Goal: Check status: Check status

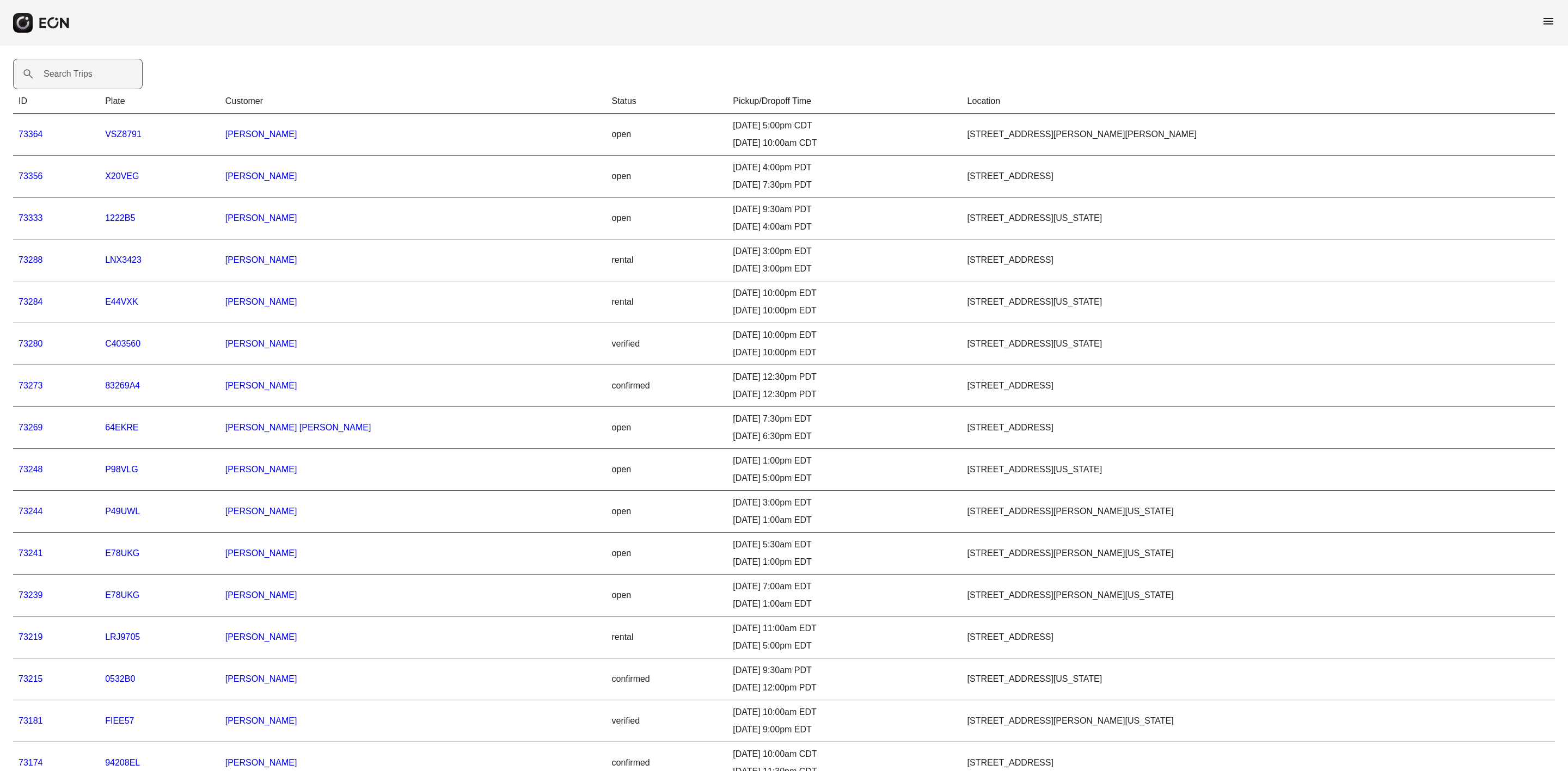
click at [60, 70] on label "Search Trips" at bounding box center [68, 74] width 49 height 13
click at [60, 70] on Trips "Search Trips" at bounding box center [78, 74] width 129 height 30
paste Trips "*****"
type Trips "*****"
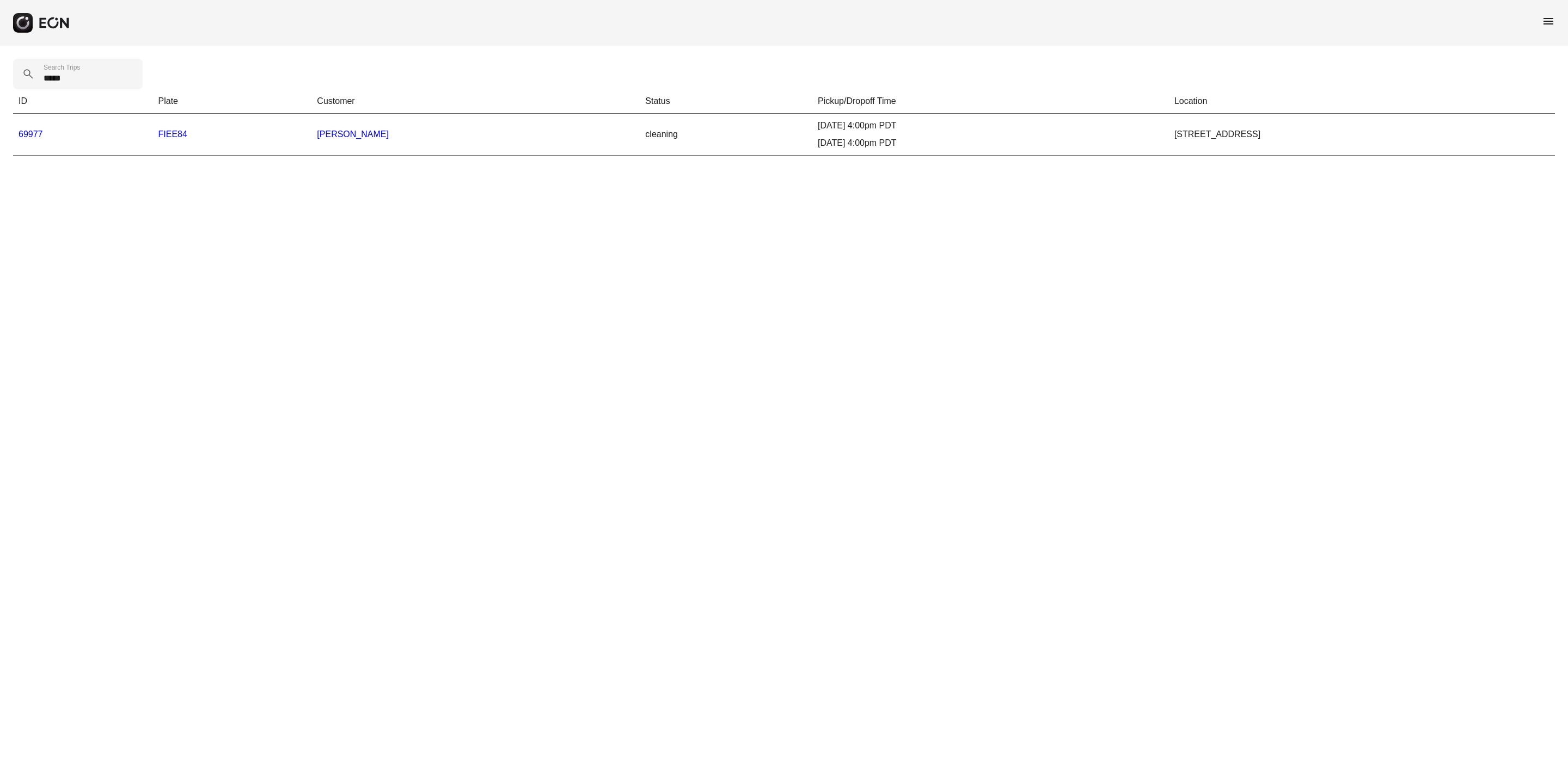
click at [24, 131] on link "69977" at bounding box center [30, 133] width 24 height 9
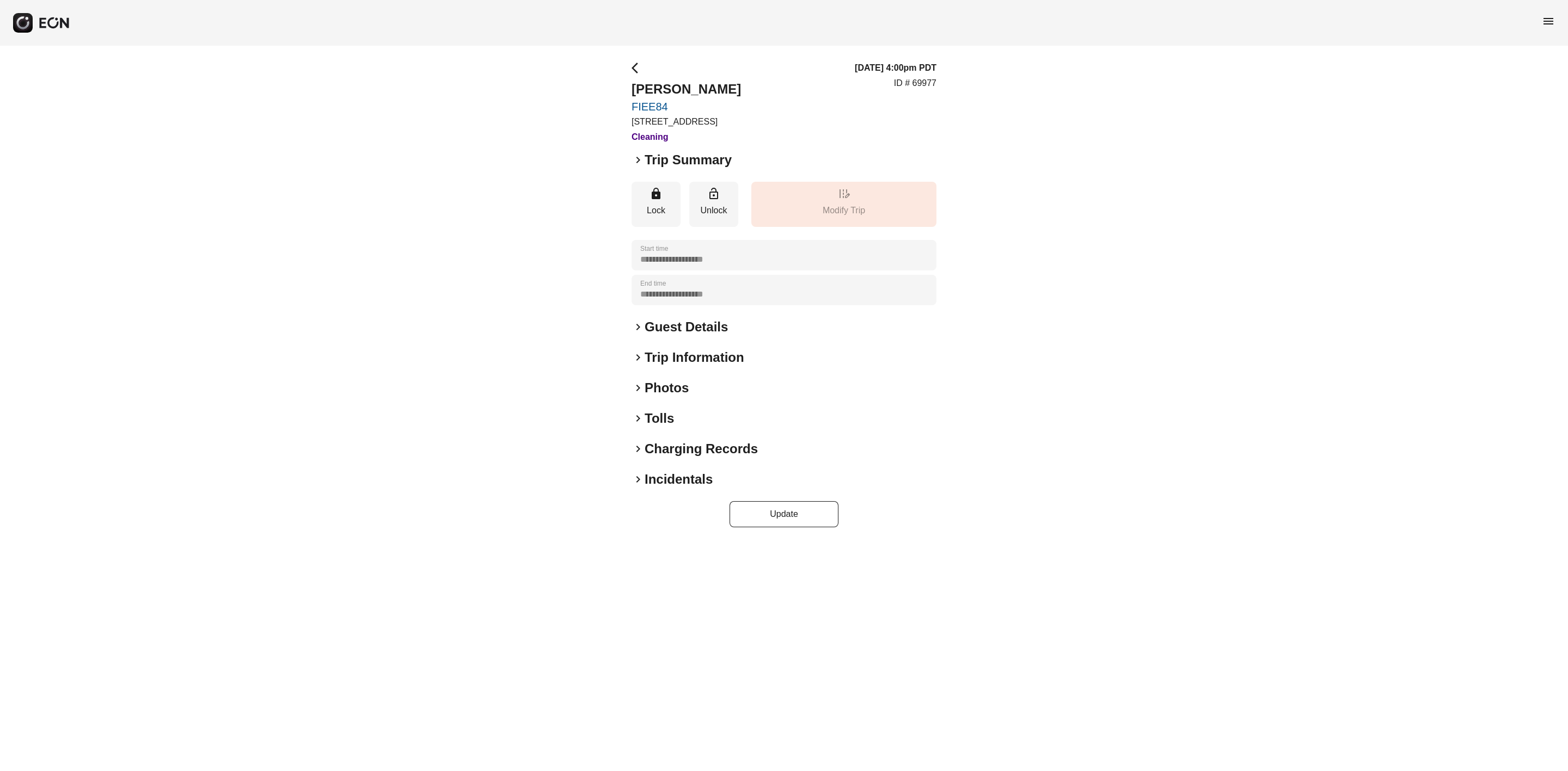
click at [669, 392] on h2 "Photos" at bounding box center [666, 388] width 44 height 18
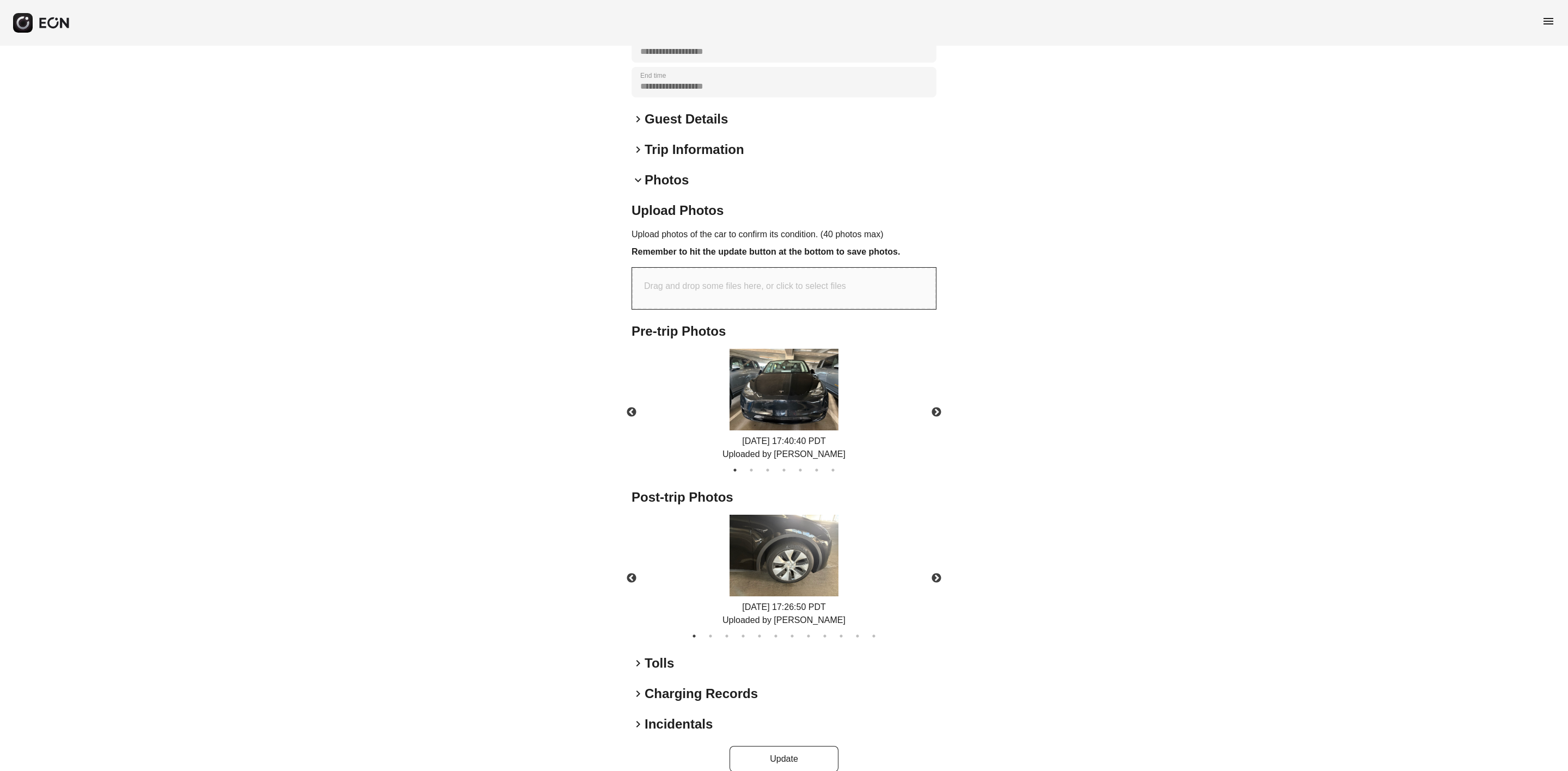
scroll to position [224, 0]
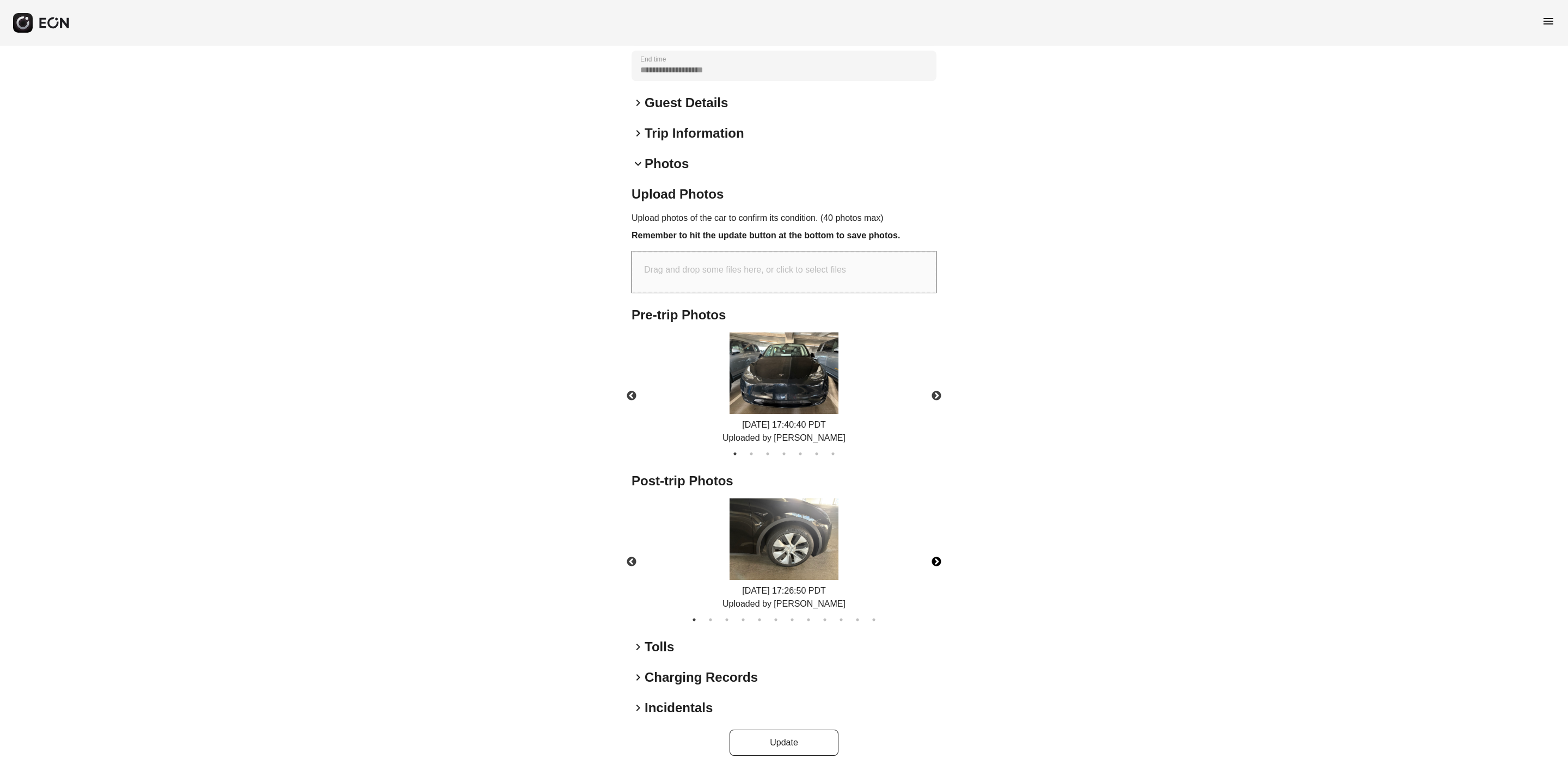
click at [938, 561] on button "Next" at bounding box center [936, 561] width 38 height 38
click at [796, 555] on img at bounding box center [784, 539] width 109 height 81
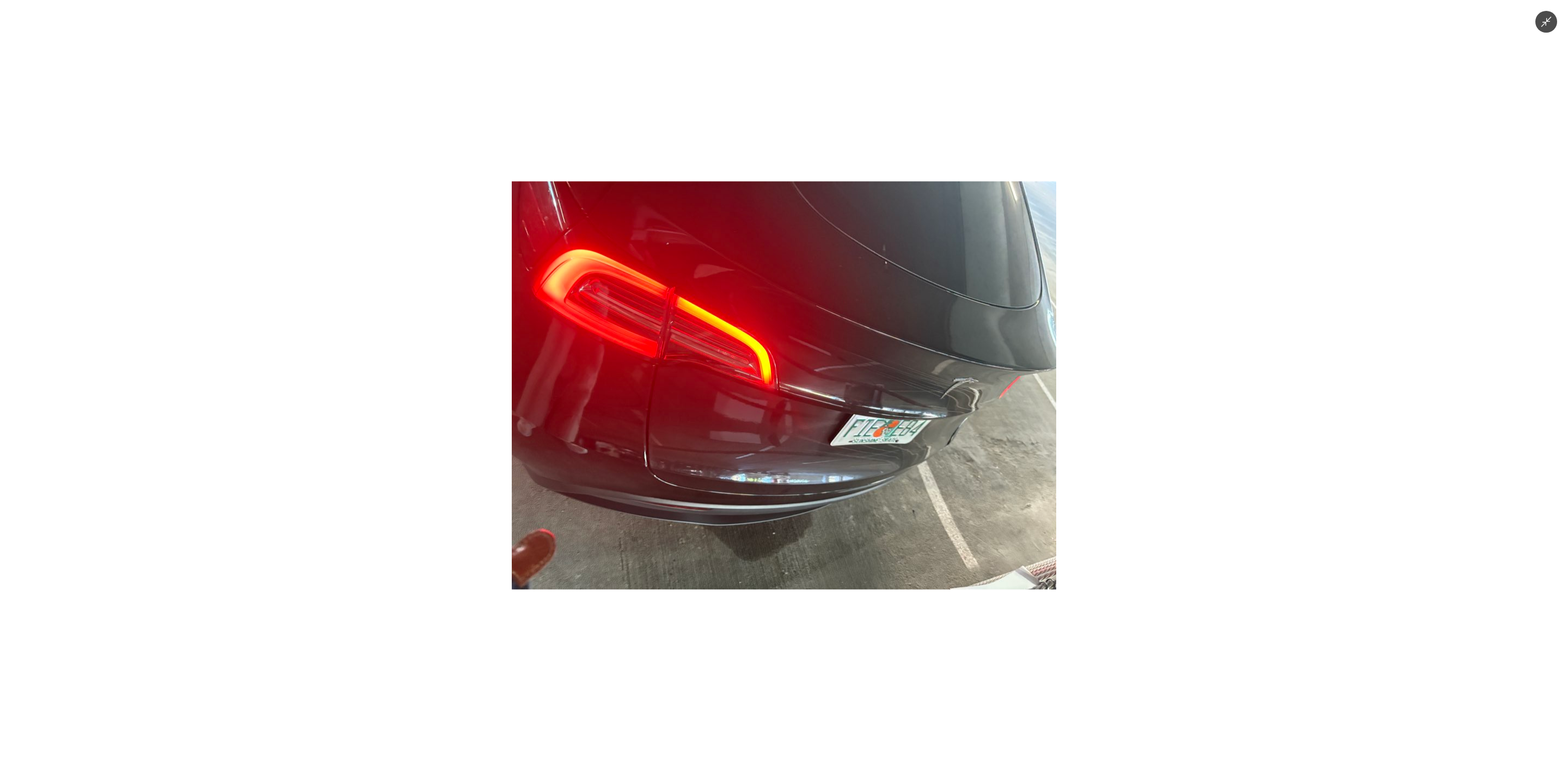
click at [1011, 479] on img at bounding box center [784, 385] width 545 height 408
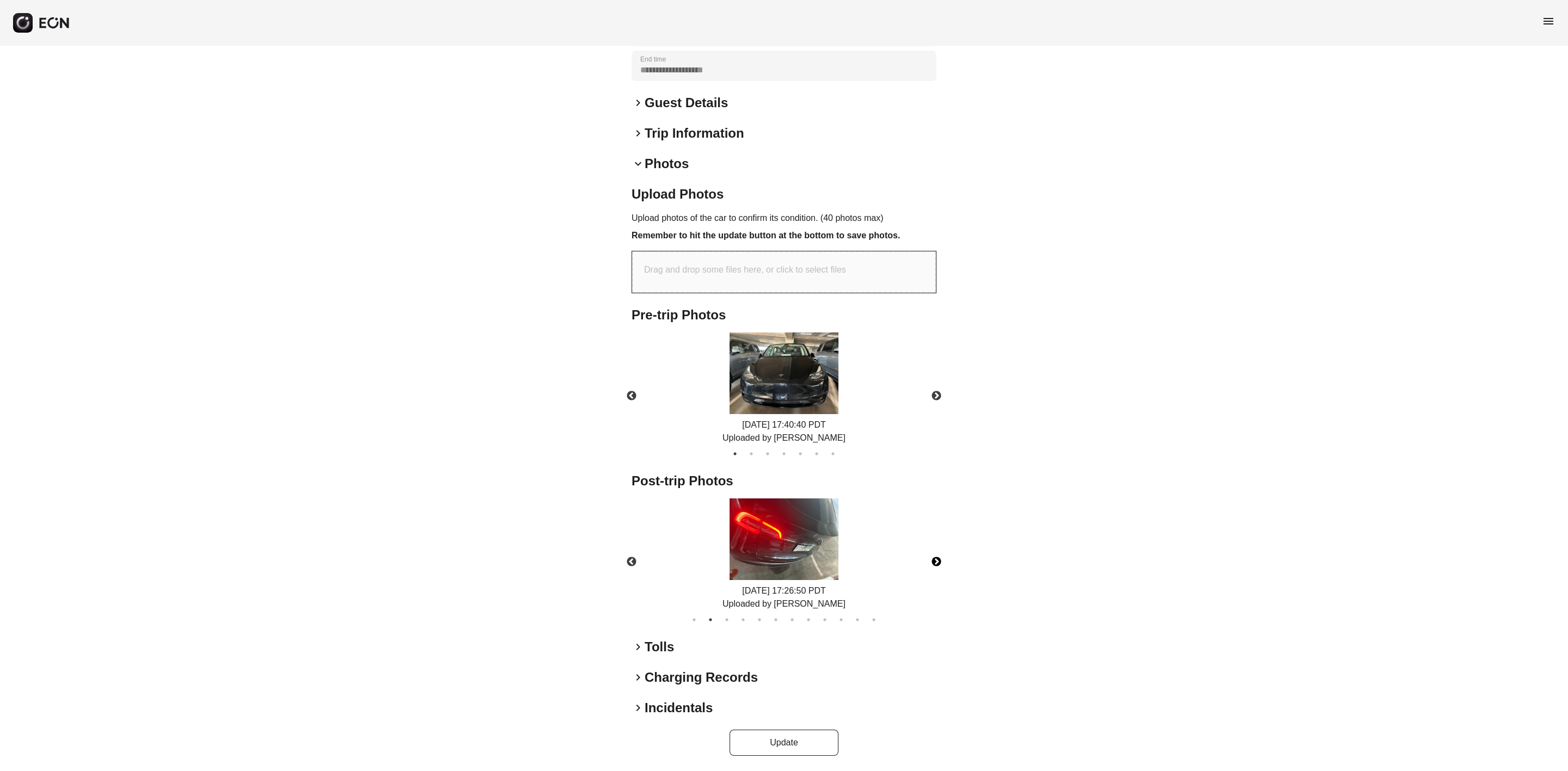
click at [937, 555] on button "Next" at bounding box center [936, 561] width 38 height 38
